Goal: Information Seeking & Learning: Learn about a topic

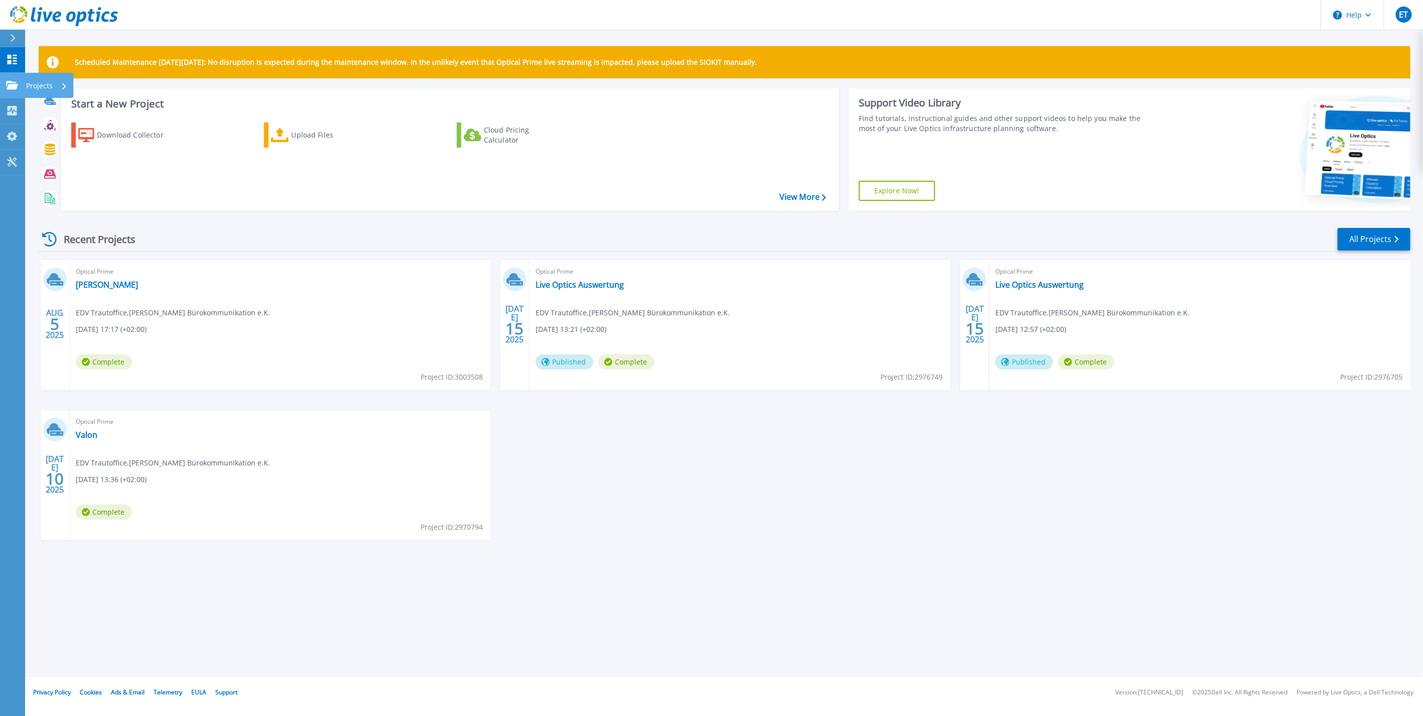
click at [9, 87] on icon at bounding box center [12, 85] width 12 height 9
click at [231, 287] on div "Optical Prime Reichenbach EDV Trautoffice , T.R.A.U.T. Bürokommunikation e.K. 0…" at bounding box center [280, 325] width 421 height 130
click at [95, 286] on link "Reichenbach" at bounding box center [107, 285] width 62 height 10
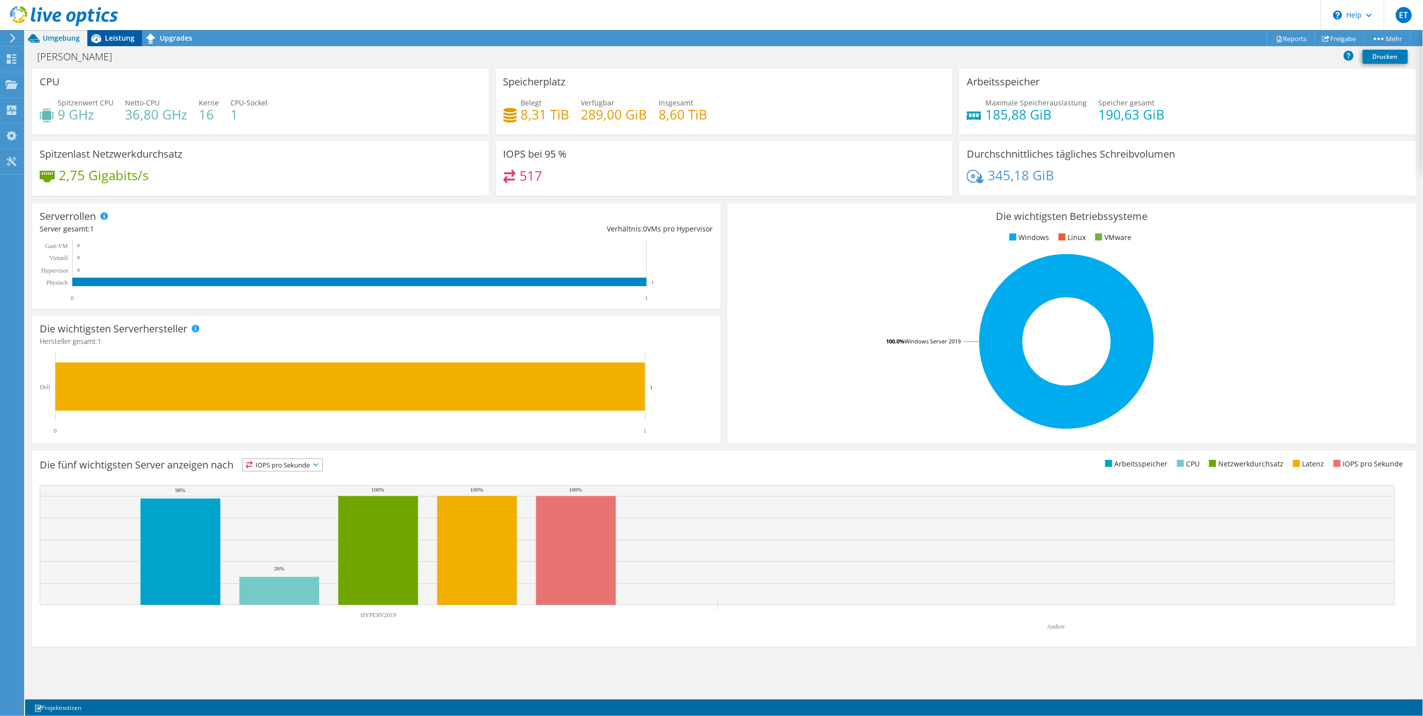
click at [105, 42] on span "Leistung" at bounding box center [120, 38] width 30 height 10
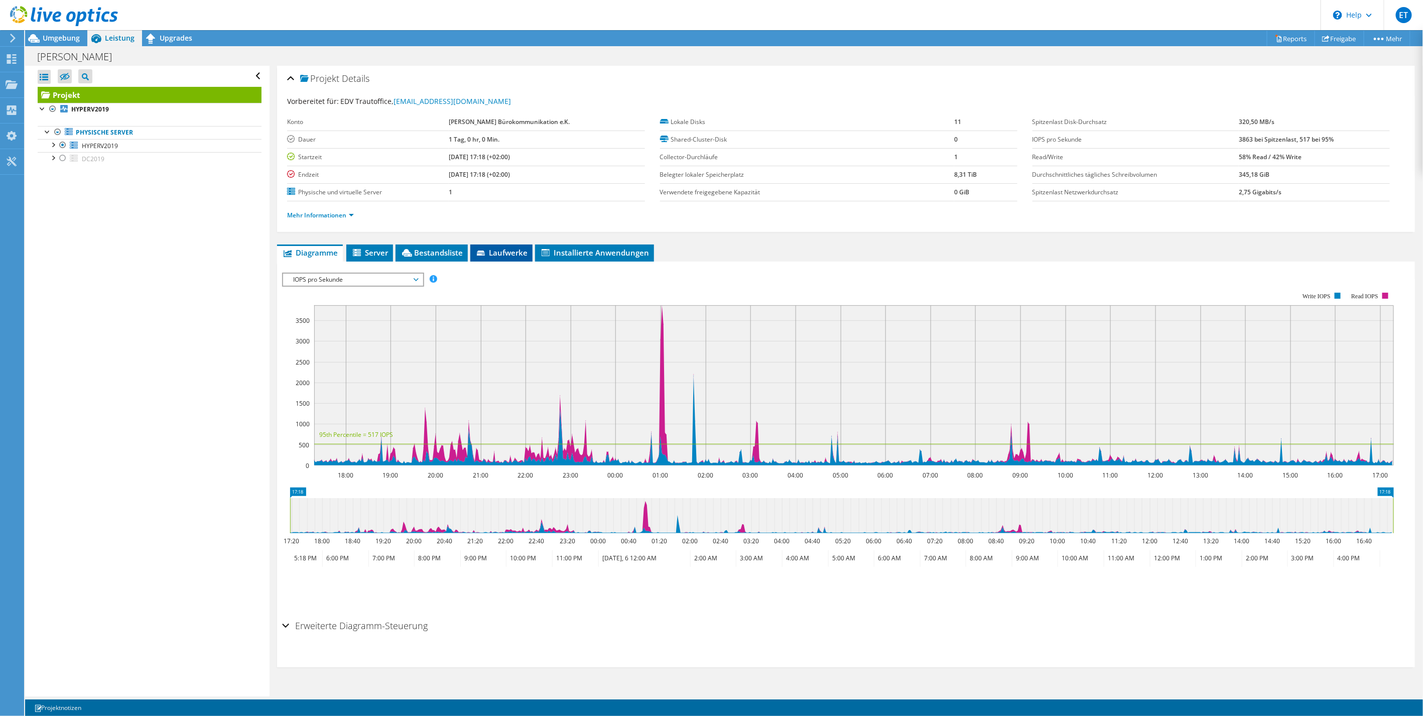
click at [502, 256] on li "Laufwerke" at bounding box center [501, 252] width 62 height 17
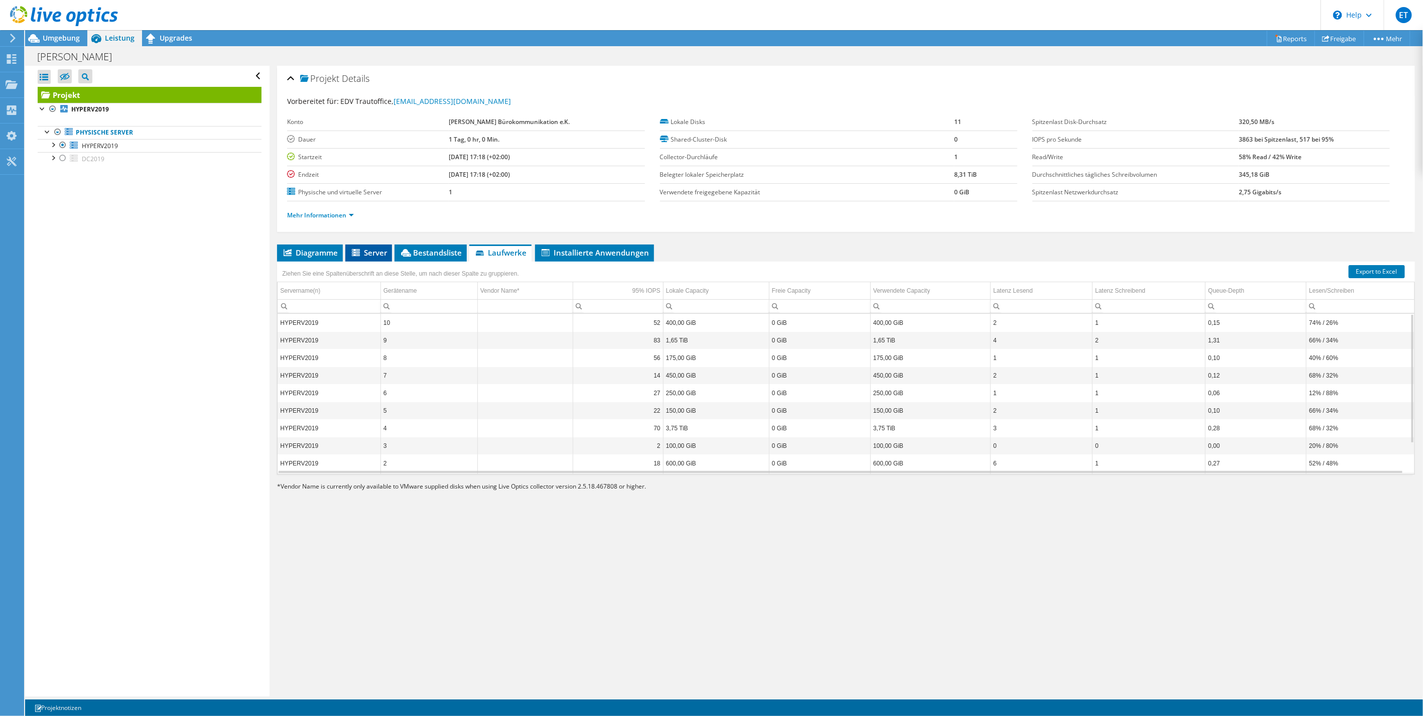
click at [374, 254] on span "Server" at bounding box center [368, 252] width 37 height 10
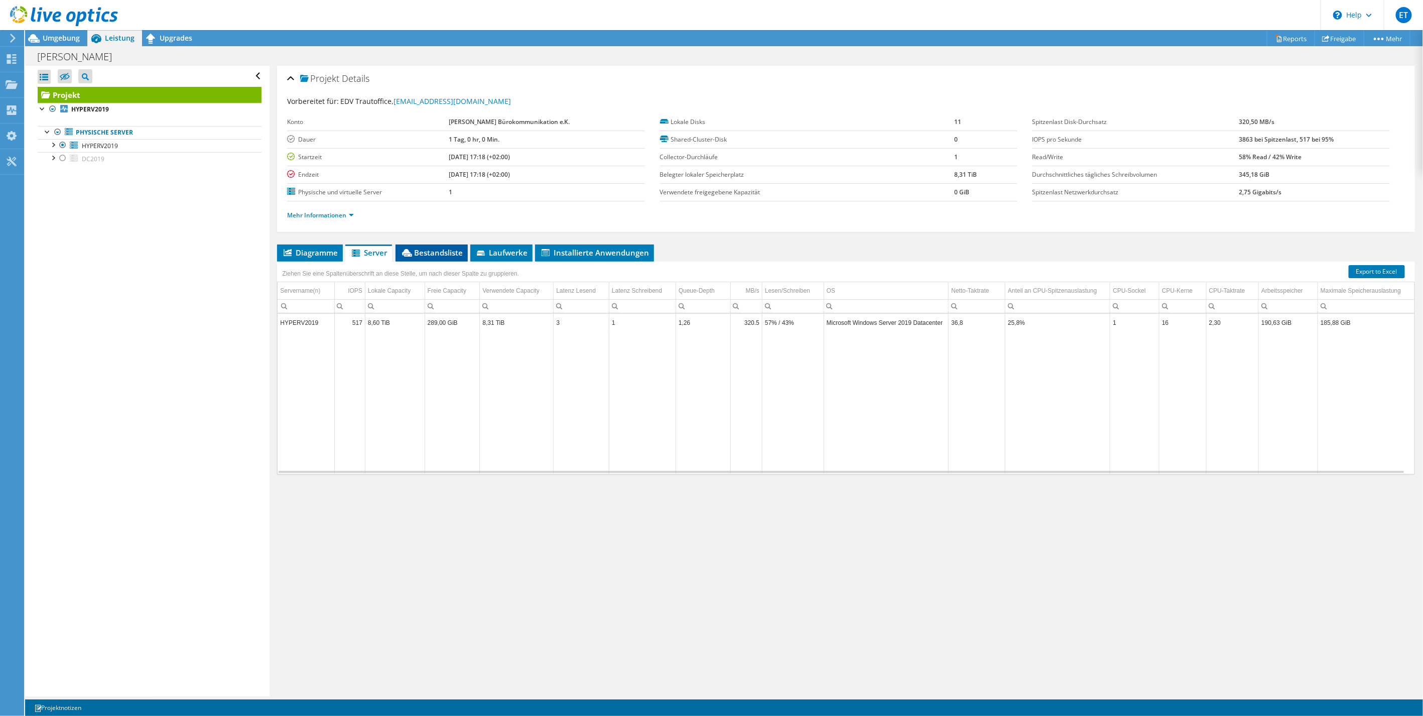
click at [440, 251] on span "Bestandsliste" at bounding box center [432, 252] width 62 height 10
click at [318, 252] on span "Diagramme" at bounding box center [310, 252] width 56 height 10
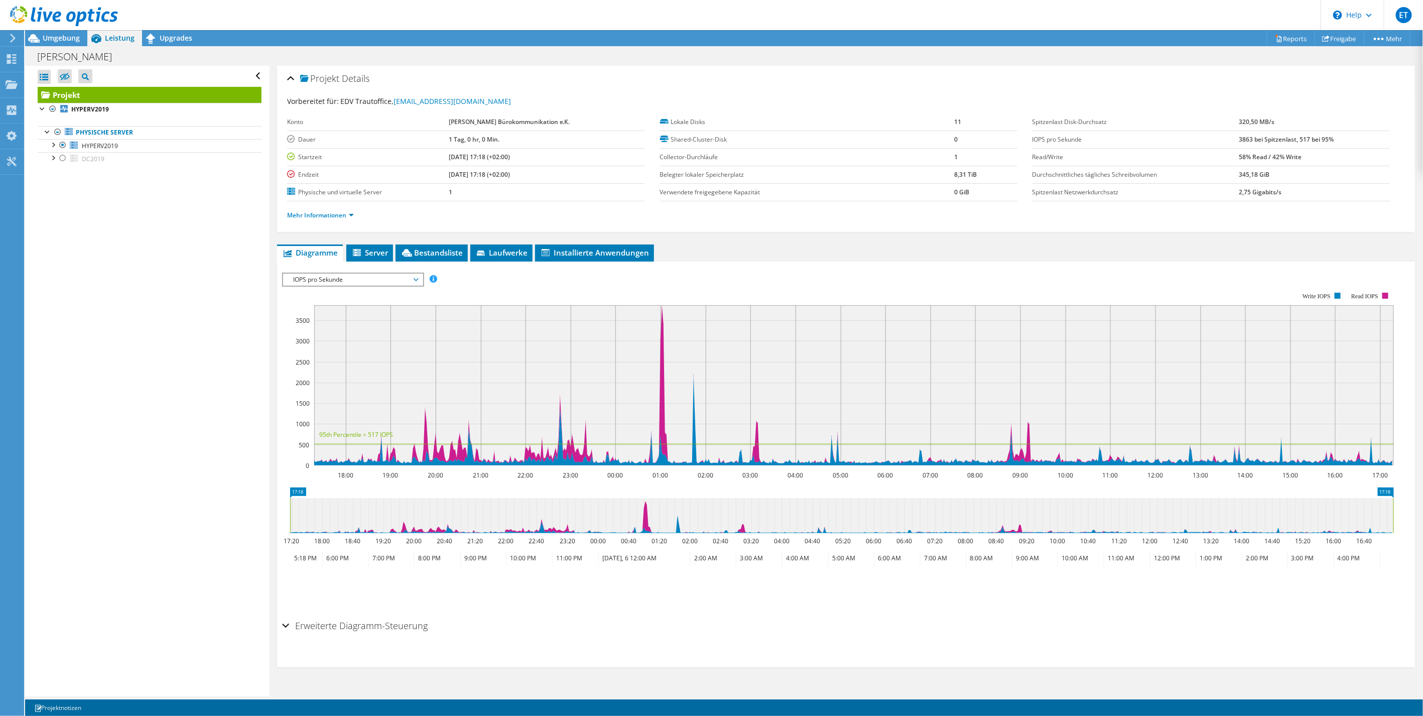
click at [373, 625] on h2 "Erweiterte Diagramm-Steuerung" at bounding box center [355, 625] width 146 height 20
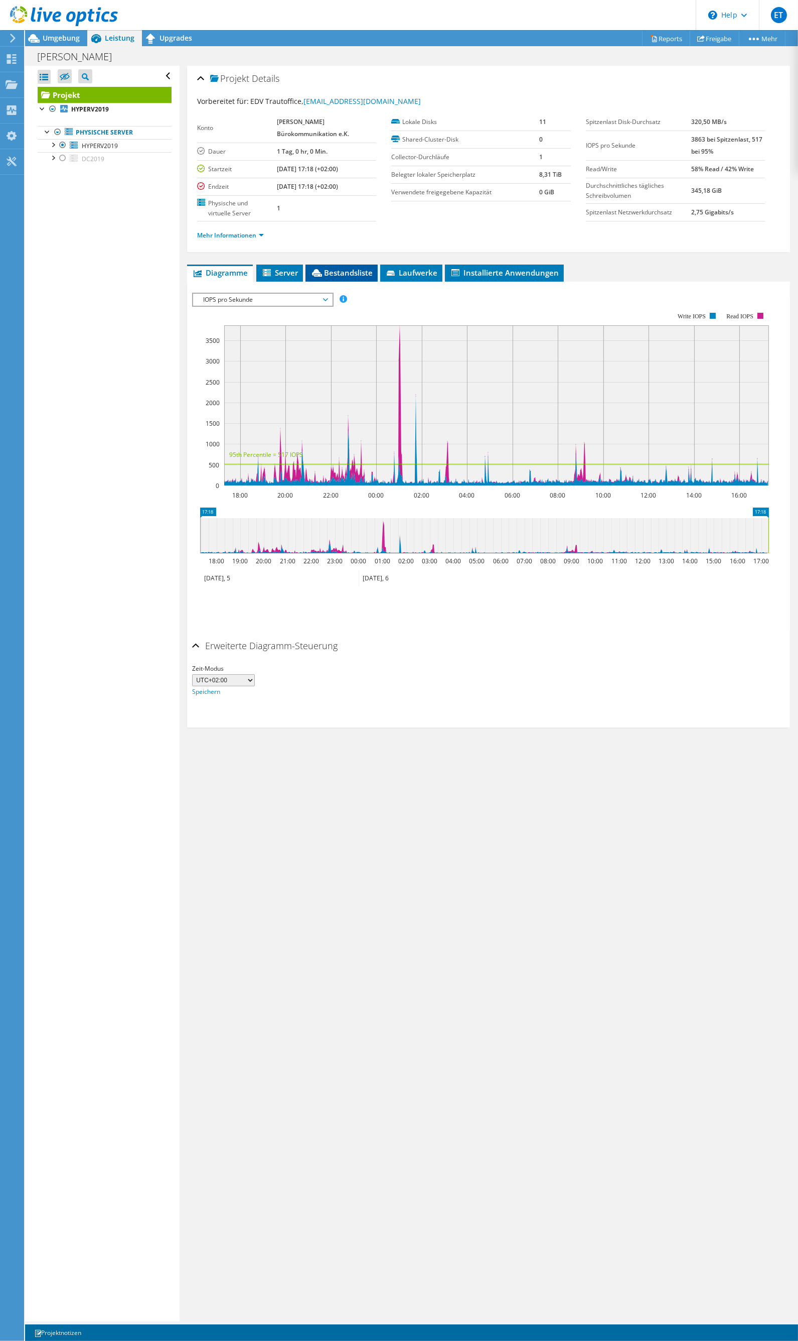
click at [328, 277] on li "Bestandsliste" at bounding box center [342, 272] width 72 height 17
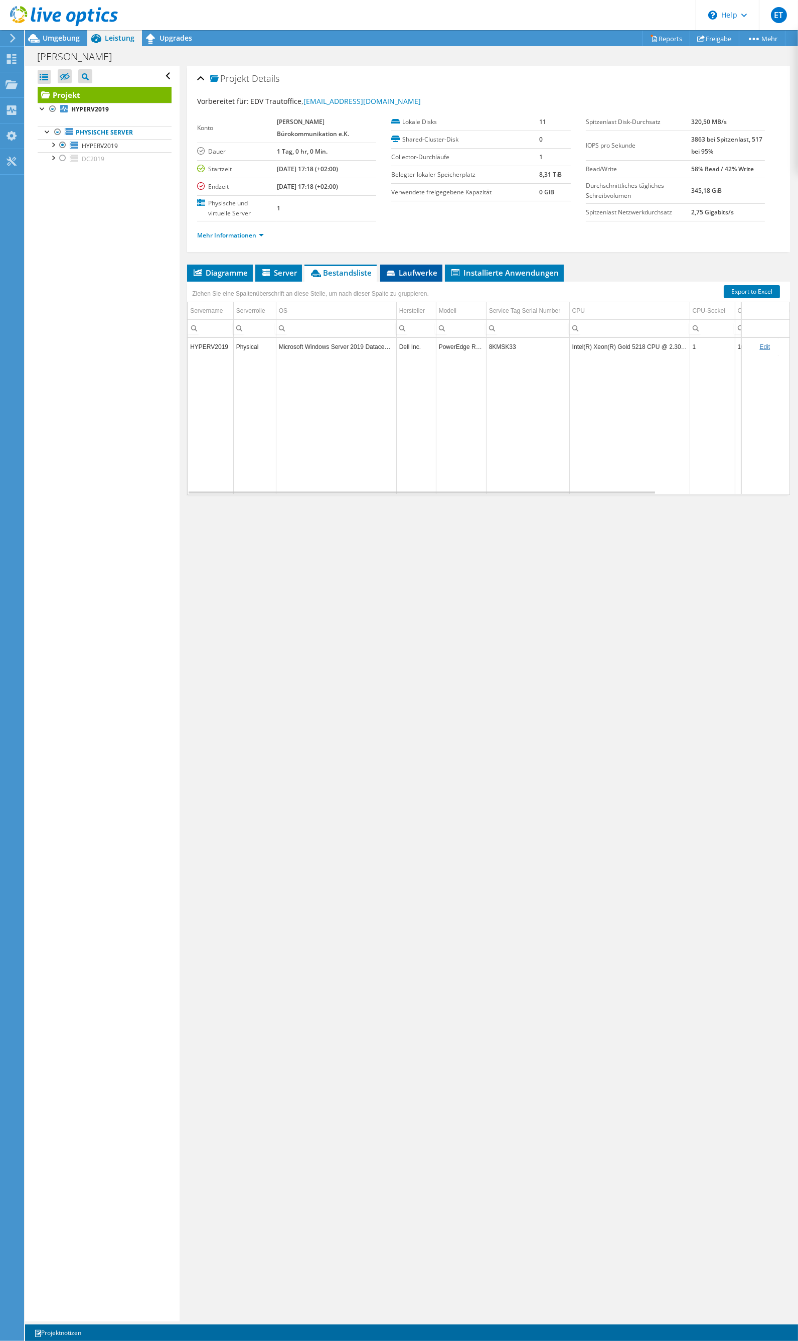
click at [417, 275] on span "Laufwerke" at bounding box center [411, 273] width 52 height 10
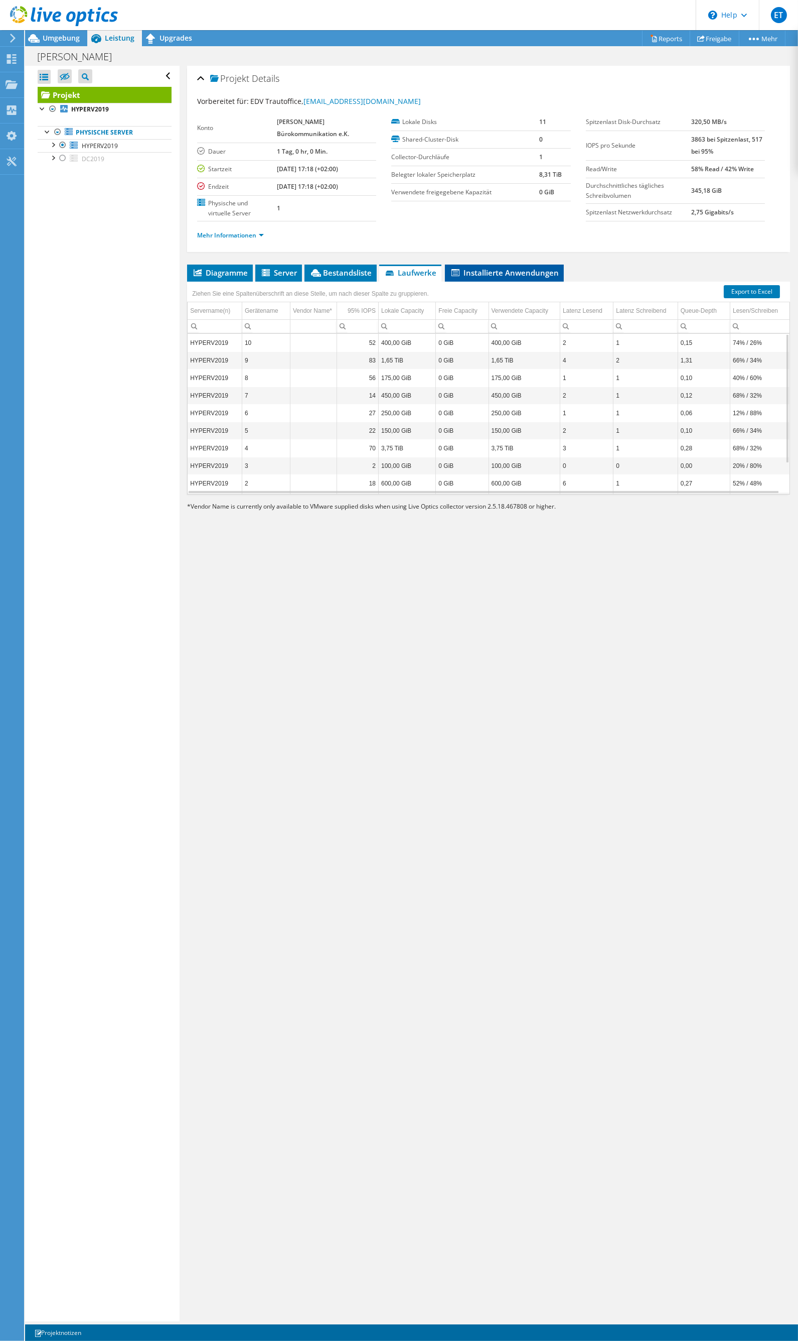
click at [481, 269] on span "Installierte Anwendungen" at bounding box center [504, 273] width 109 height 10
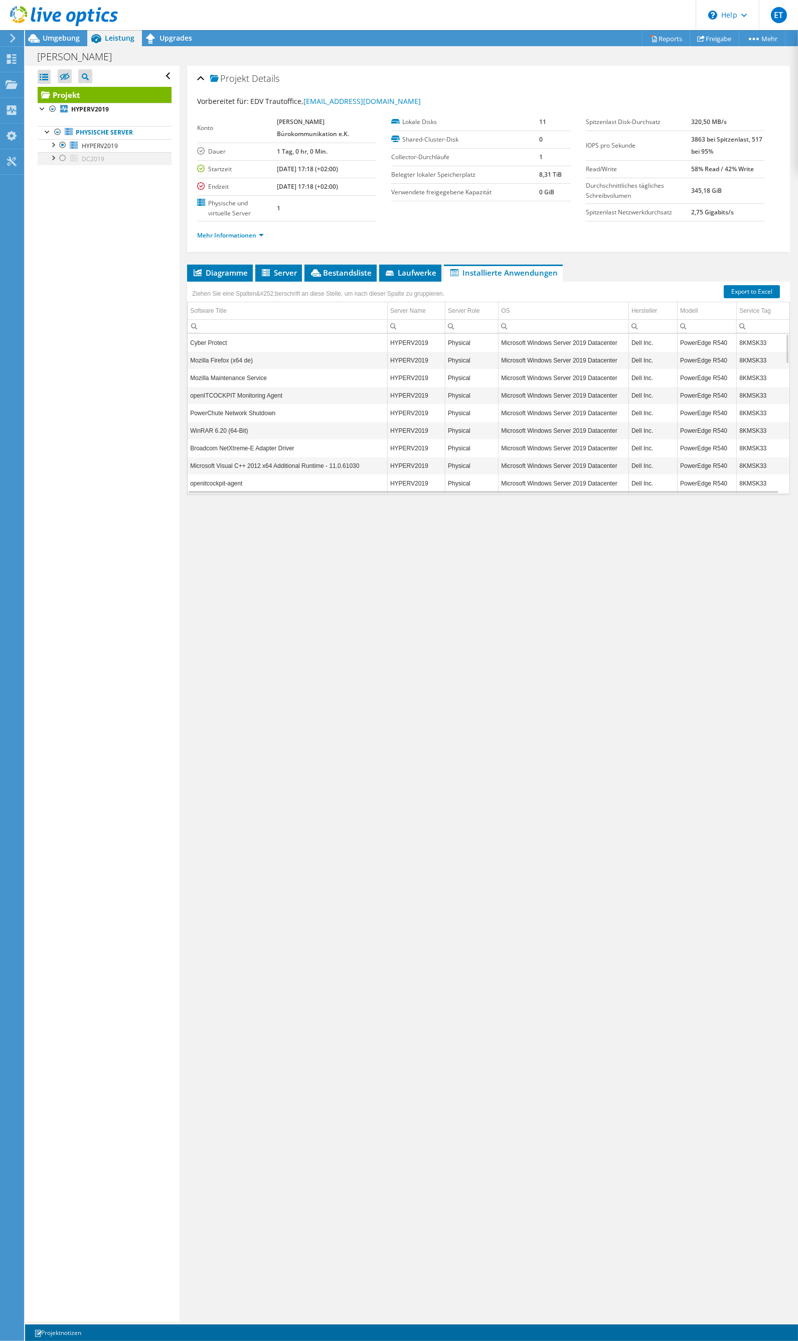
click at [67, 158] on div at bounding box center [63, 158] width 10 height 12
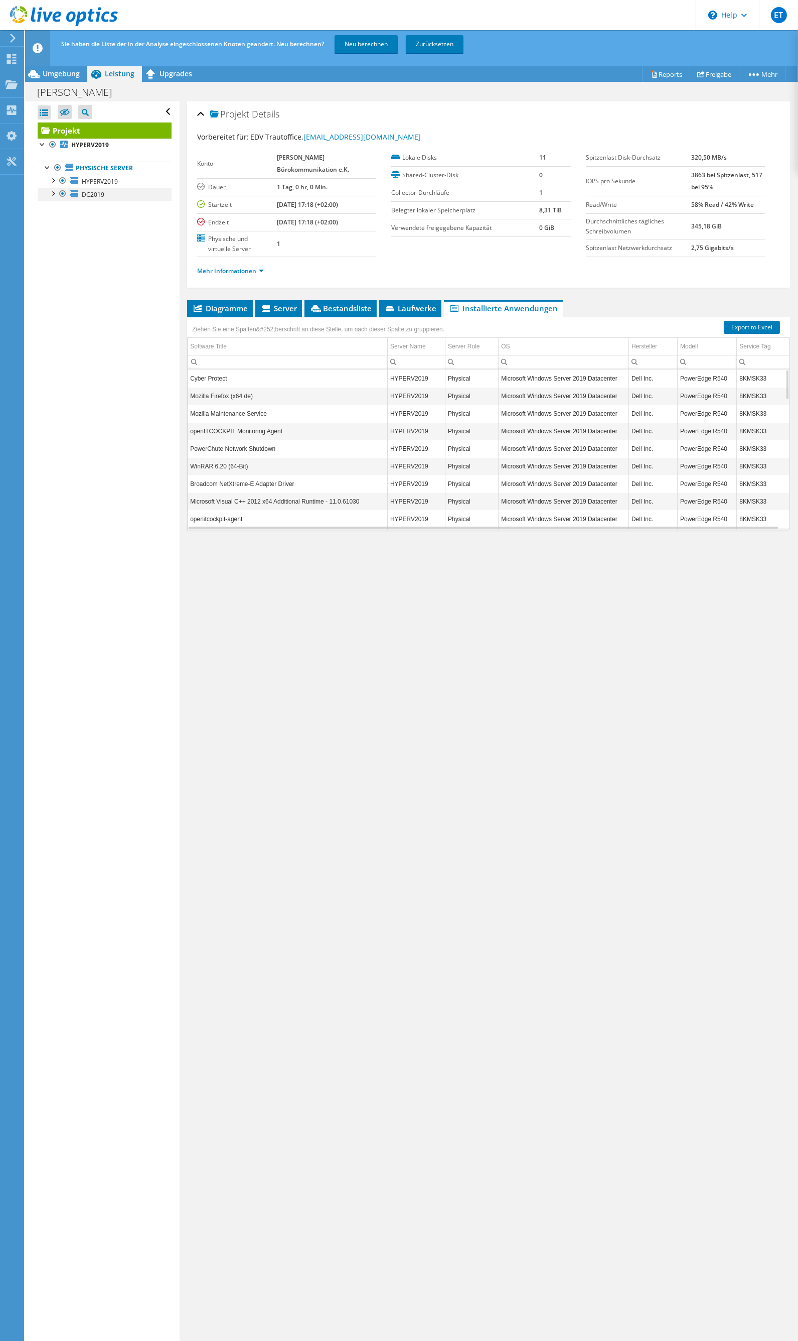
click at [51, 193] on div at bounding box center [53, 193] width 10 height 10
click at [56, 182] on div at bounding box center [53, 180] width 10 height 10
click at [58, 77] on span "Umgebung" at bounding box center [61, 74] width 37 height 10
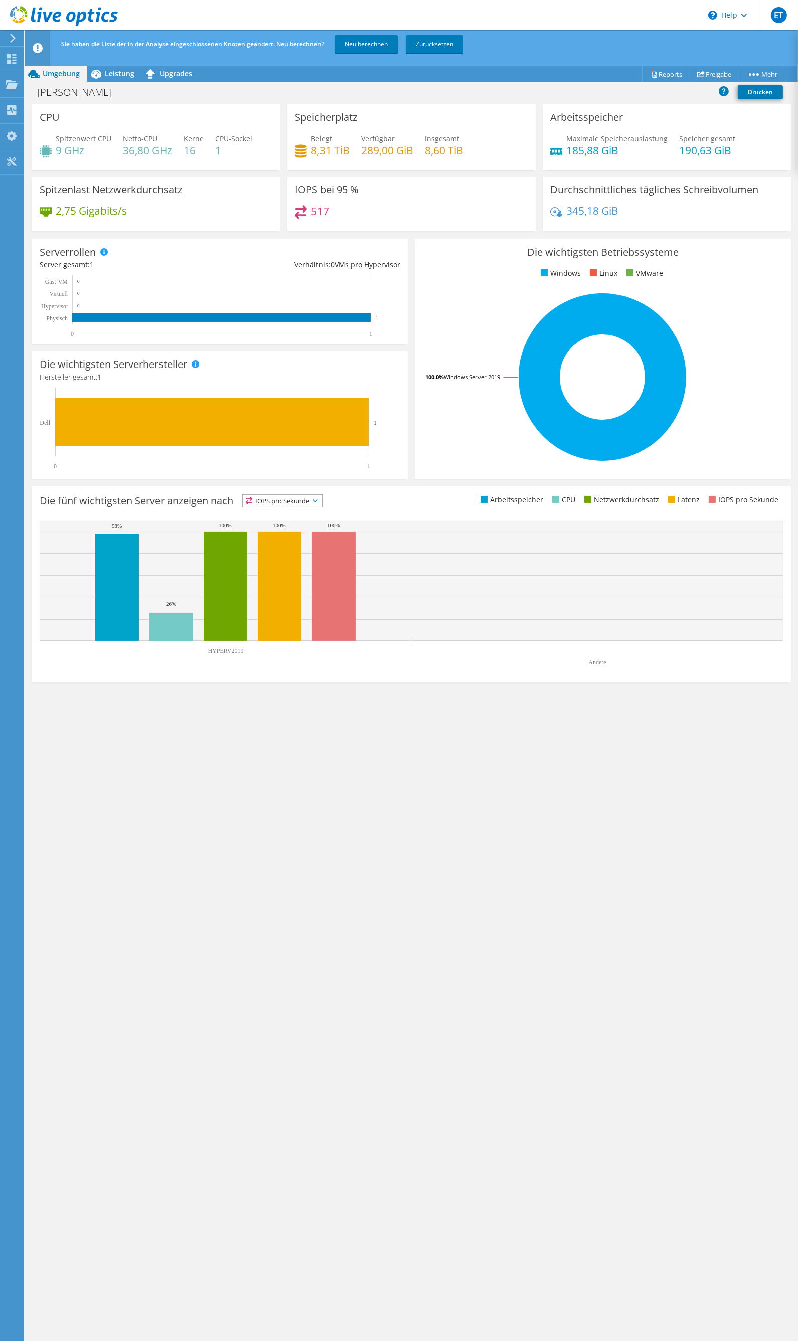
click at [299, 500] on span "IOPS pro Sekunde" at bounding box center [282, 500] width 79 height 12
click at [402, 499] on div "Die fünf wichtigsten Server anzeigen nach IOPS pro Sekunde IOPS pro Sekunde" at bounding box center [226, 502] width 372 height 17
click at [335, 573] on rect at bounding box center [334, 585] width 44 height 109
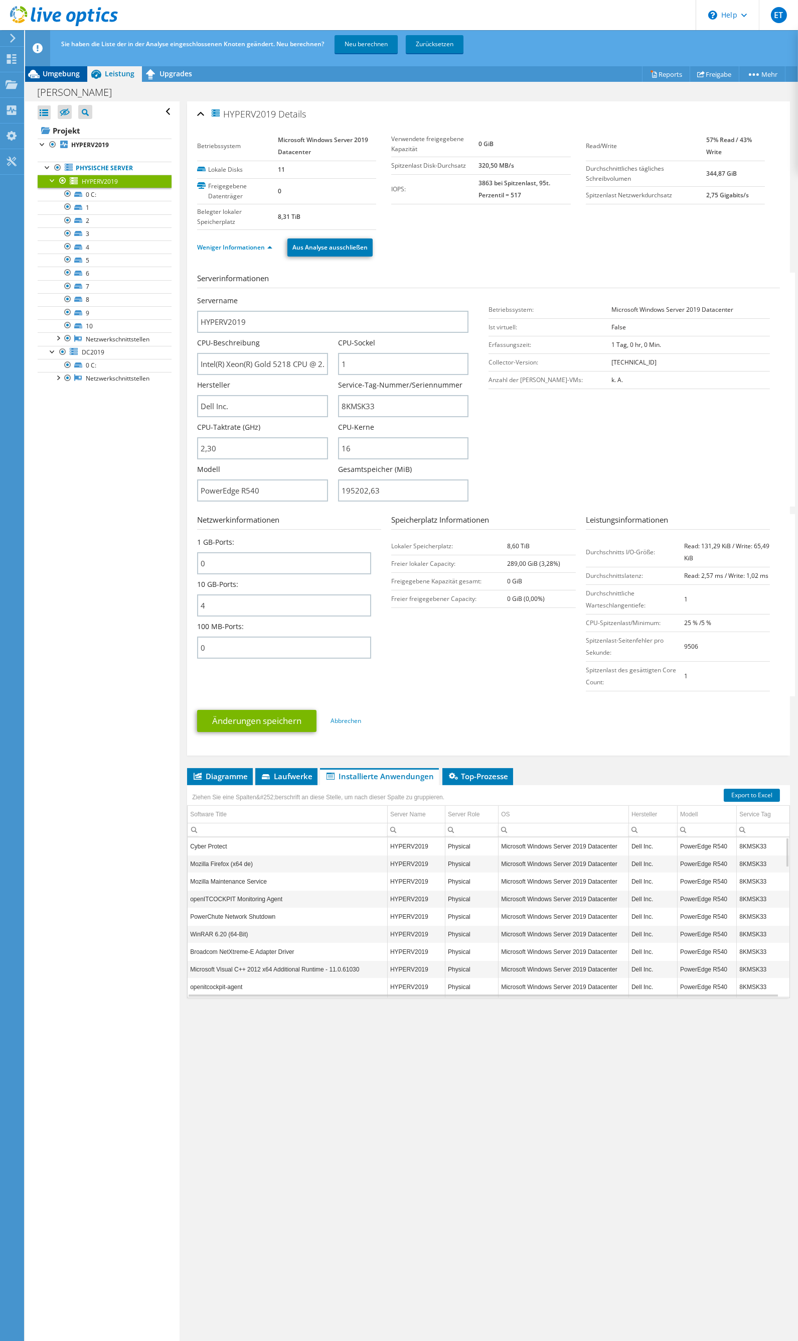
click at [56, 74] on span "Umgebung" at bounding box center [61, 74] width 37 height 10
